Goal: Task Accomplishment & Management: Use online tool/utility

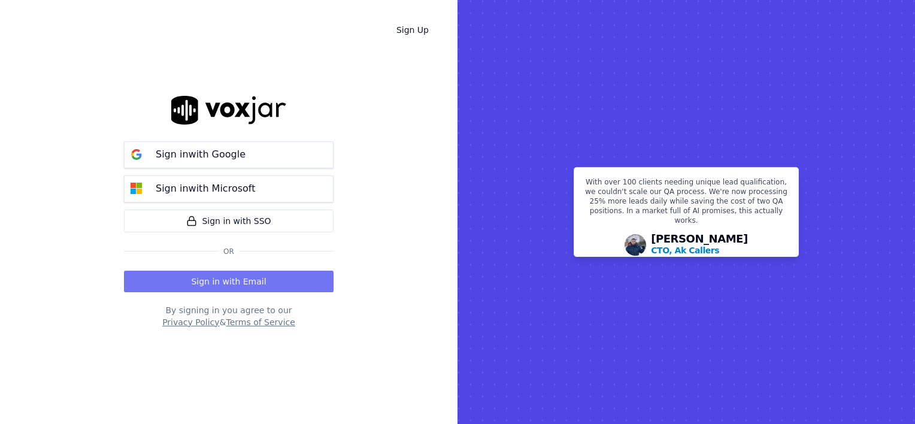
click at [277, 281] on button "Sign in with Email" at bounding box center [229, 282] width 210 height 22
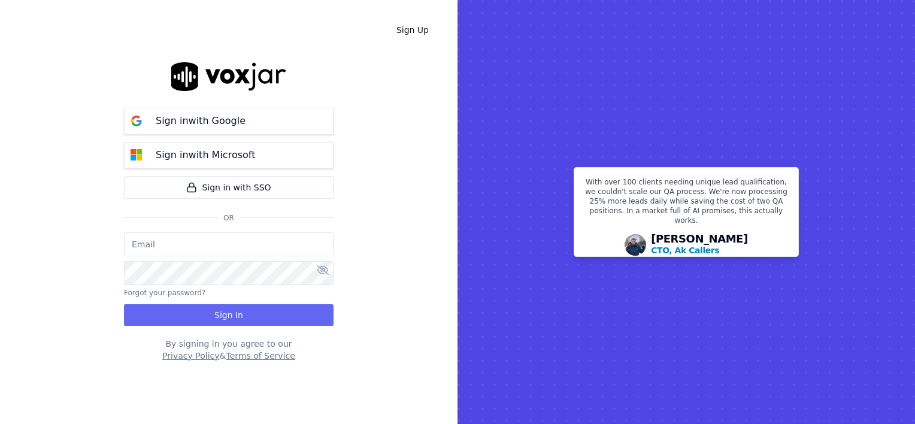
type input "[PERSON_NAME][EMAIL_ADDRESS][DOMAIN_NAME]"
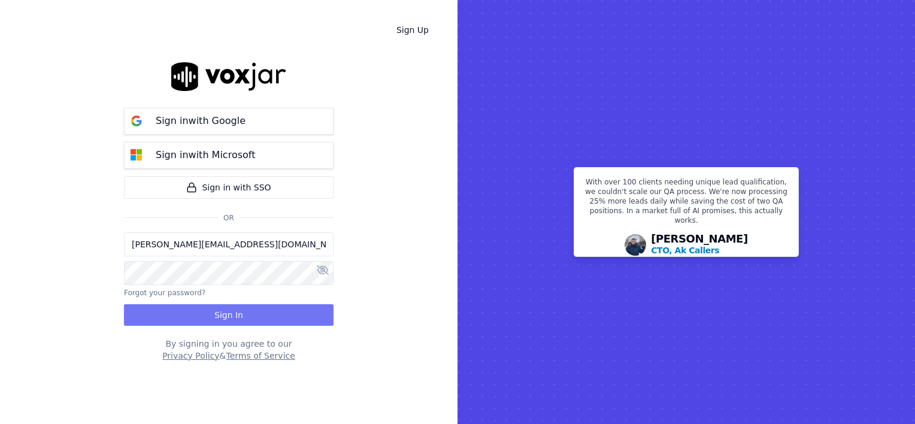
click at [274, 319] on button "Sign In" at bounding box center [229, 315] width 210 height 22
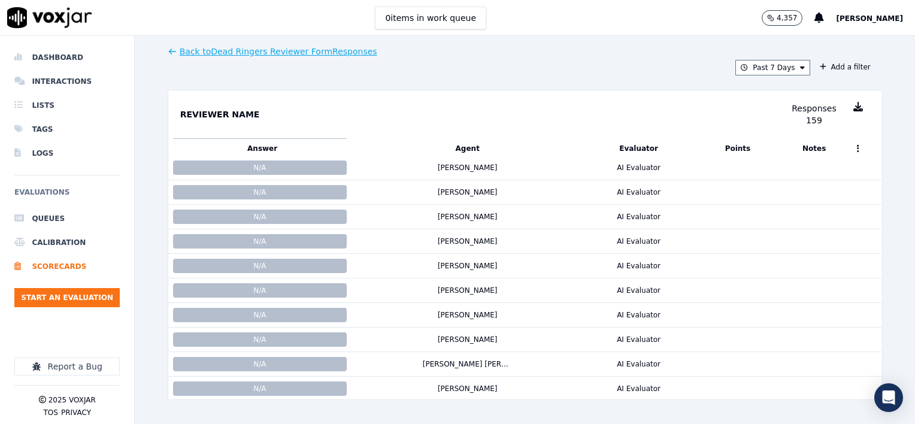
scroll to position [1260, 0]
